Goal: Information Seeking & Learning: Learn about a topic

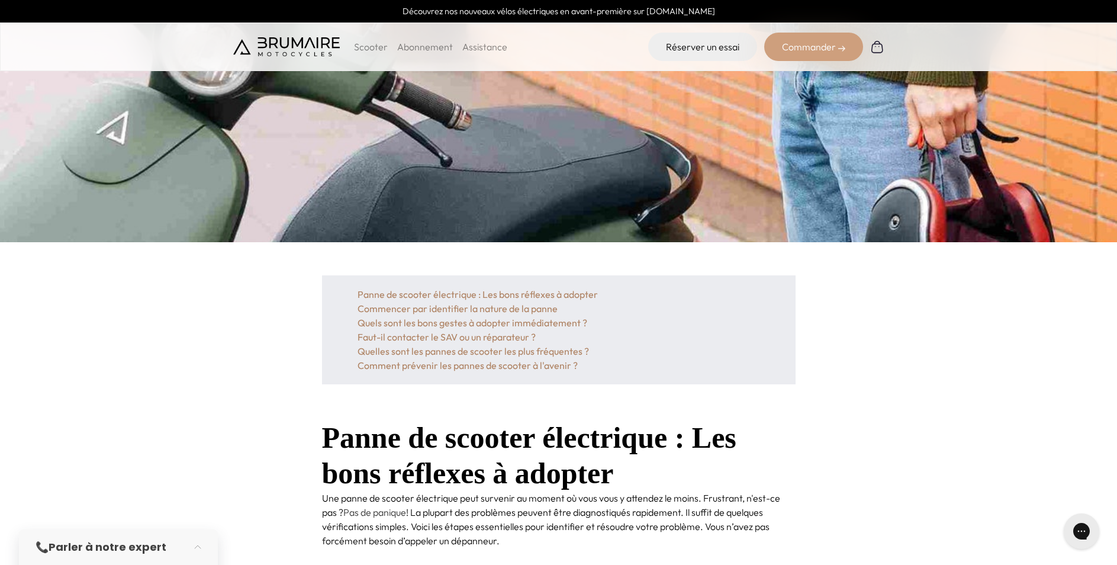
scroll to position [296, 0]
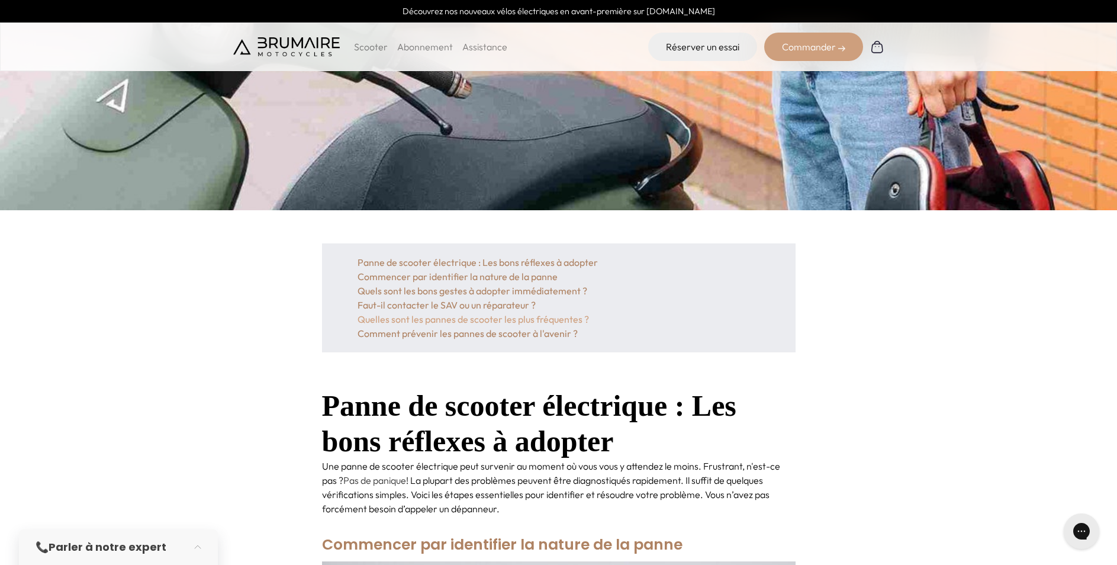
click at [560, 317] on link "Quelles sont les pannes de scooter les plus fréquentes ?" at bounding box center [559, 319] width 403 height 14
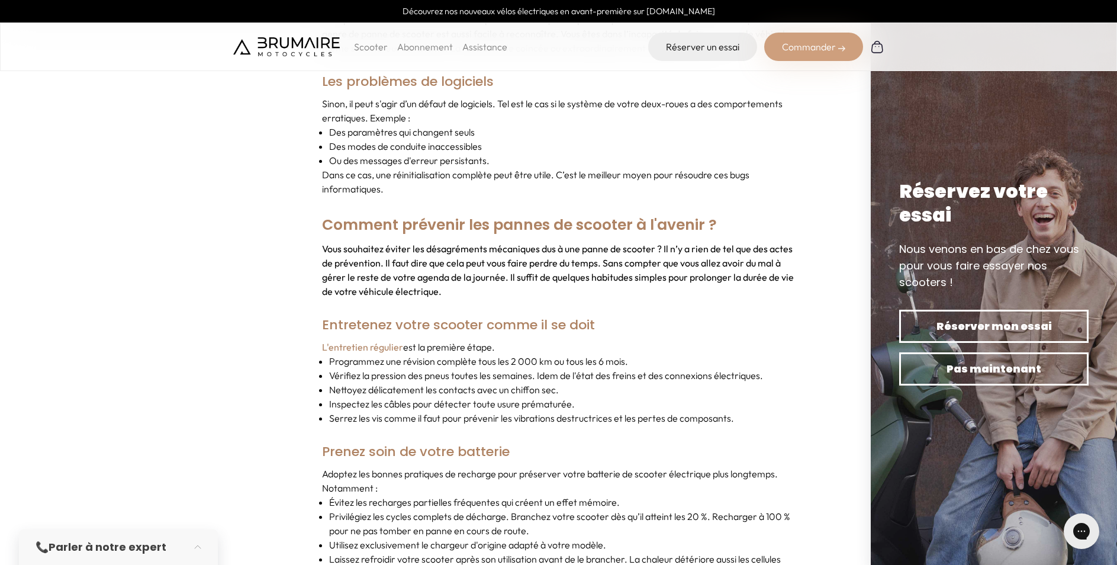
scroll to position [3295, 0]
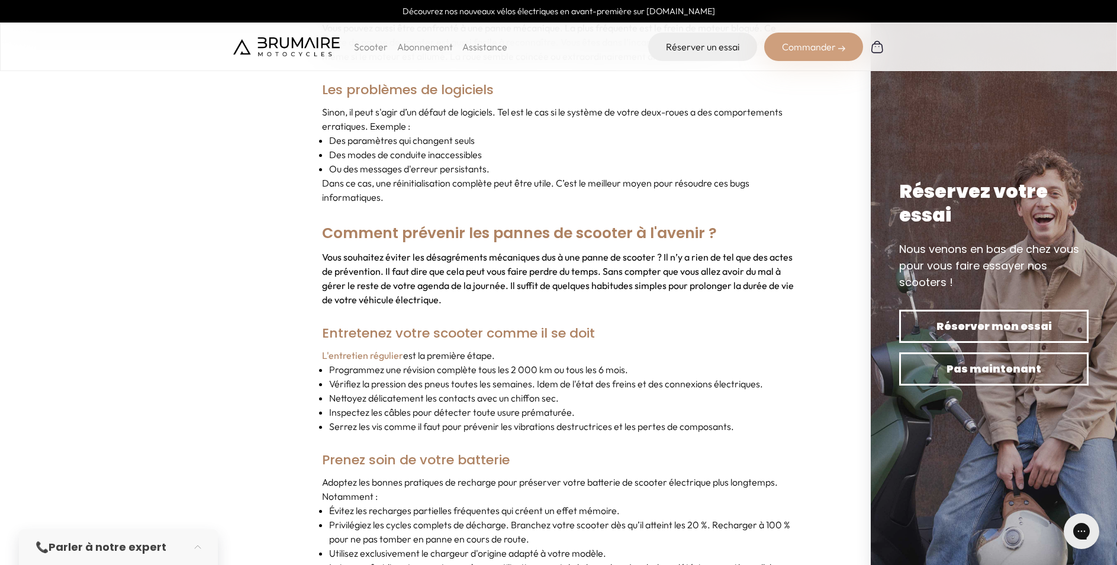
click at [487, 44] on link "Assistance" at bounding box center [484, 47] width 45 height 12
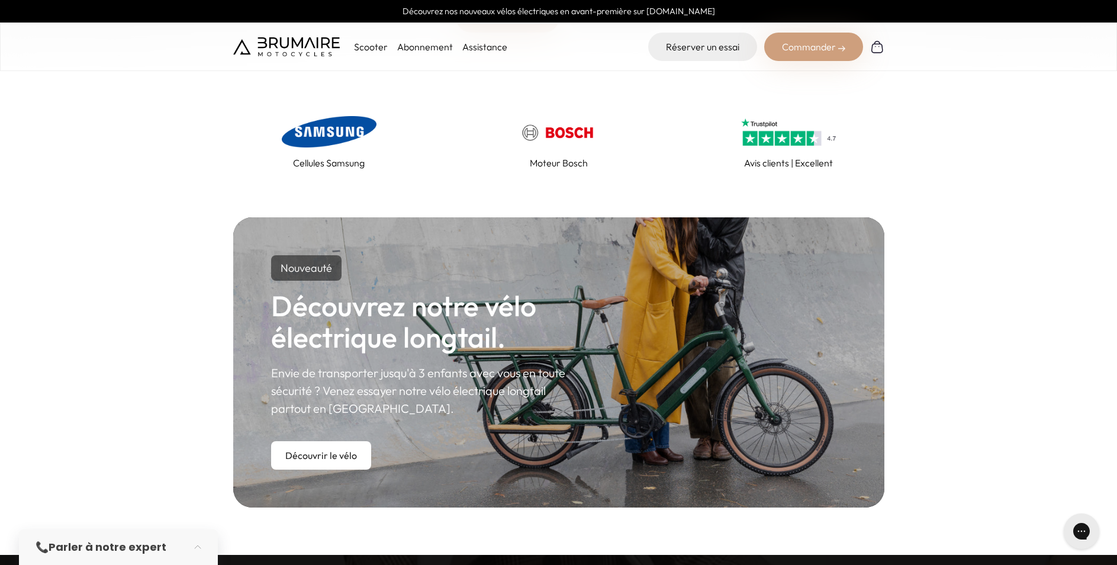
scroll to position [533, 0]
